Goal: Navigation & Orientation: Find specific page/section

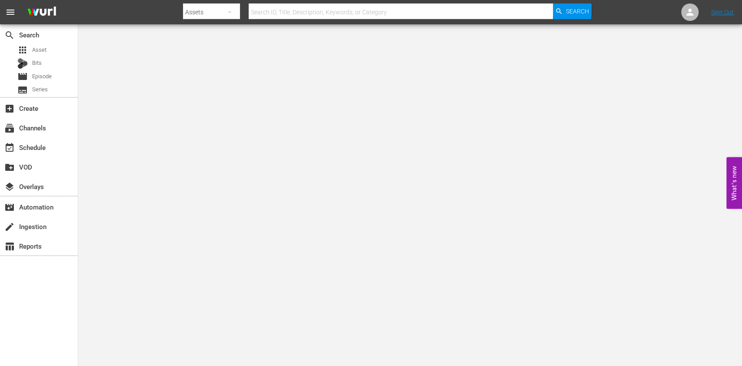
click at [324, 50] on body "menu Search By Assets Search ID, Title, Description, Keywords, or Category Sear…" at bounding box center [371, 183] width 742 height 366
click at [62, 129] on div "subscriptions Channels" at bounding box center [39, 127] width 78 height 17
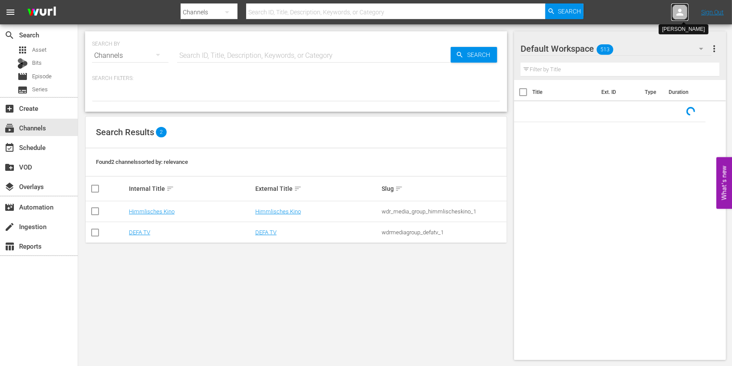
click at [683, 14] on icon at bounding box center [680, 12] width 7 height 7
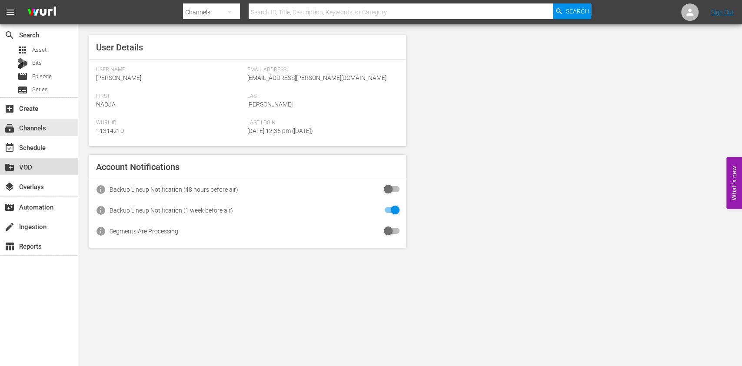
click at [38, 168] on div "create_new_folder VOD" at bounding box center [24, 166] width 49 height 8
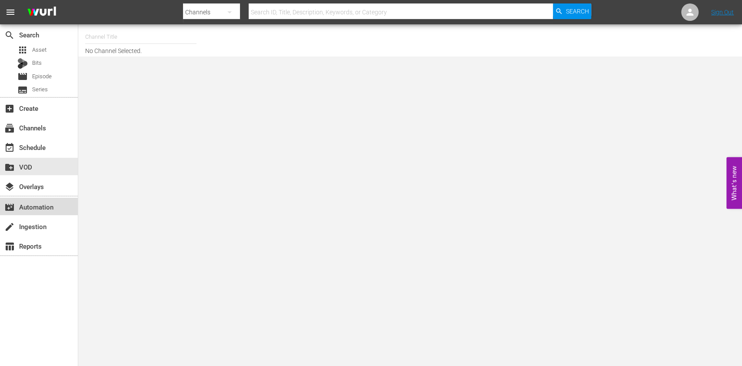
click at [40, 200] on div "movie_filter Automation" at bounding box center [39, 206] width 78 height 17
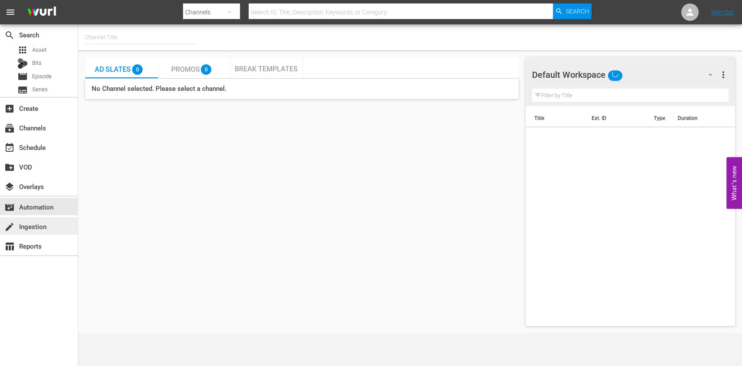
click at [43, 219] on div "create Ingestion" at bounding box center [39, 225] width 78 height 17
